Goal: Find specific page/section: Find specific page/section

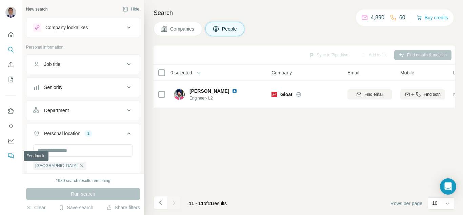
scroll to position [68, 0]
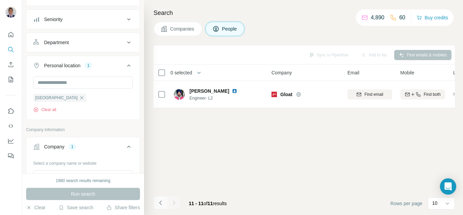
click at [161, 202] on icon "Navigate to previous page" at bounding box center [160, 202] width 7 height 7
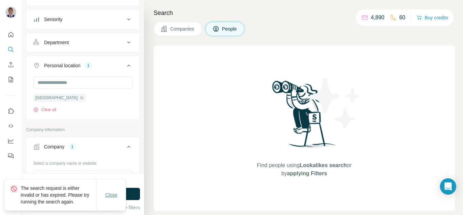
click at [109, 195] on span "Close" at bounding box center [111, 194] width 12 height 7
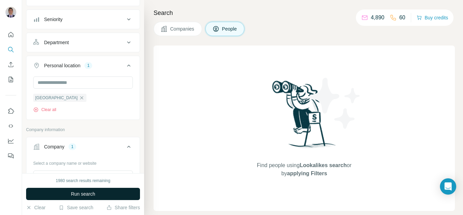
click at [88, 195] on span "Run search" at bounding box center [83, 193] width 24 height 7
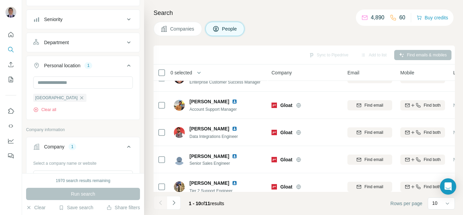
scroll to position [136, 0]
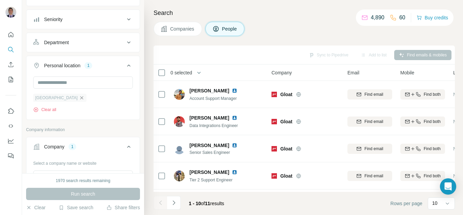
click at [79, 95] on icon "button" at bounding box center [81, 97] width 5 height 5
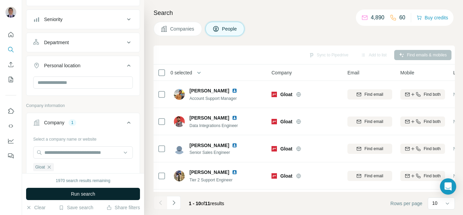
click at [76, 194] on span "Run search" at bounding box center [83, 193] width 24 height 7
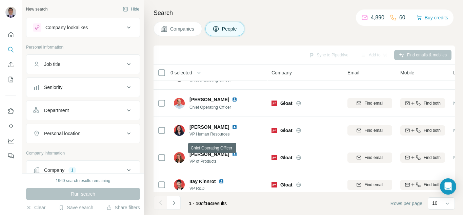
scroll to position [164, 0]
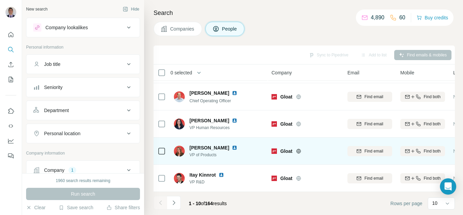
click at [232, 145] on img at bounding box center [234, 147] width 5 height 5
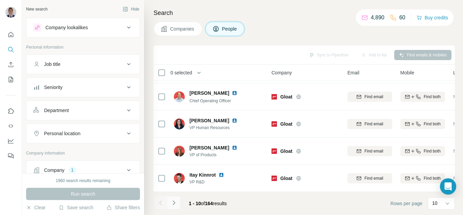
click at [177, 200] on icon "Navigate to next page" at bounding box center [173, 202] width 7 height 7
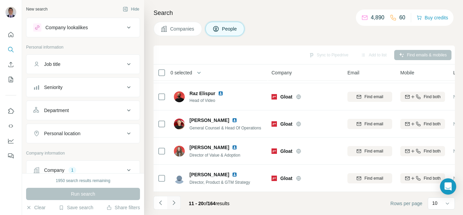
click at [174, 205] on icon "Navigate to next page" at bounding box center [173, 202] width 7 height 7
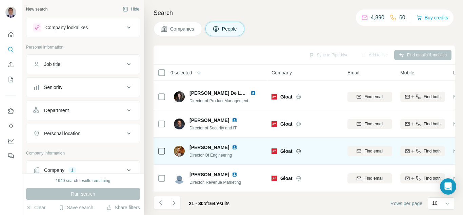
click at [232, 144] on img at bounding box center [234, 146] width 5 height 5
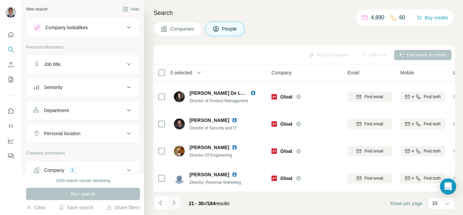
click at [173, 204] on icon "Navigate to next page" at bounding box center [173, 202] width 7 height 7
click at [174, 203] on icon "Navigate to next page" at bounding box center [173, 202] width 7 height 7
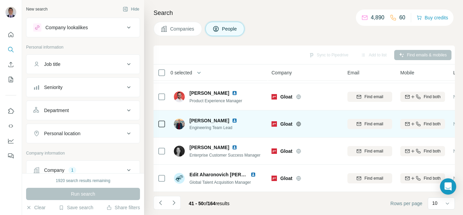
click at [232, 118] on img at bounding box center [234, 120] width 5 height 5
